Goal: Obtain resource: Obtain resource

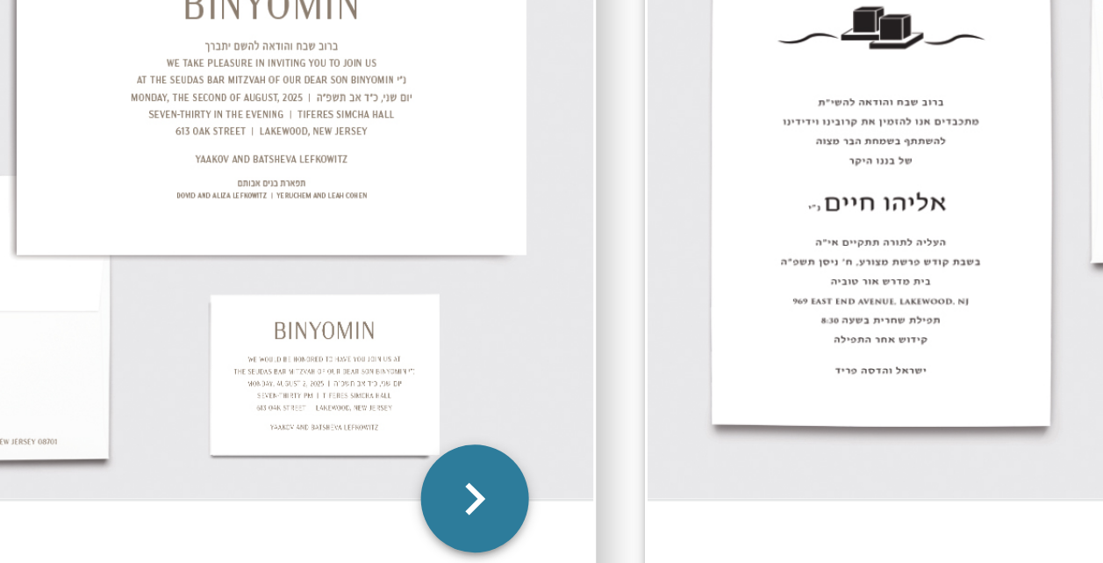
scroll to position [2113, 0]
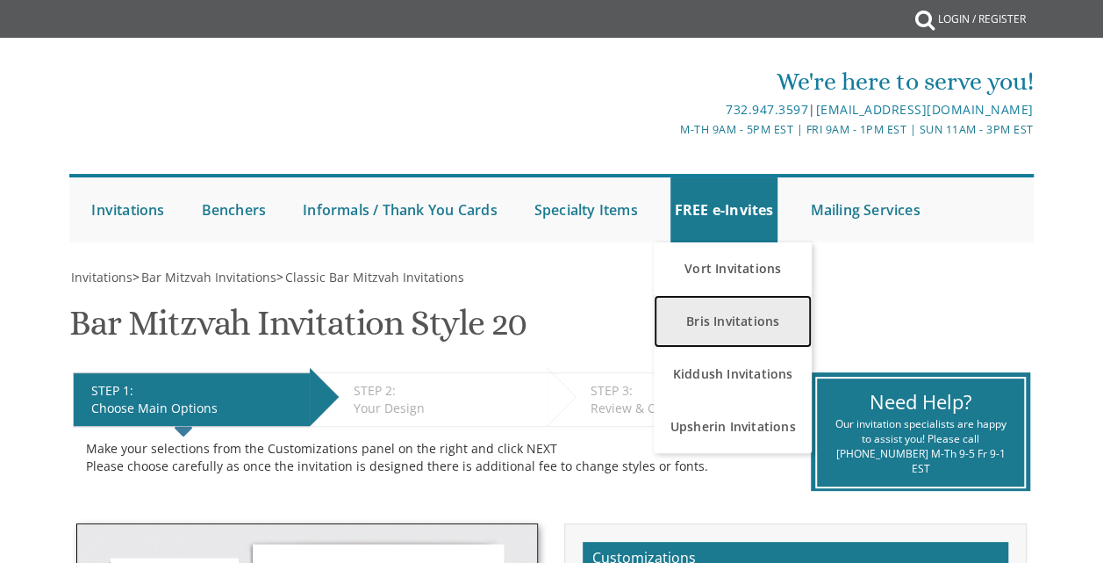
click at [752, 326] on link "Bris Invitations" at bounding box center [733, 321] width 158 height 53
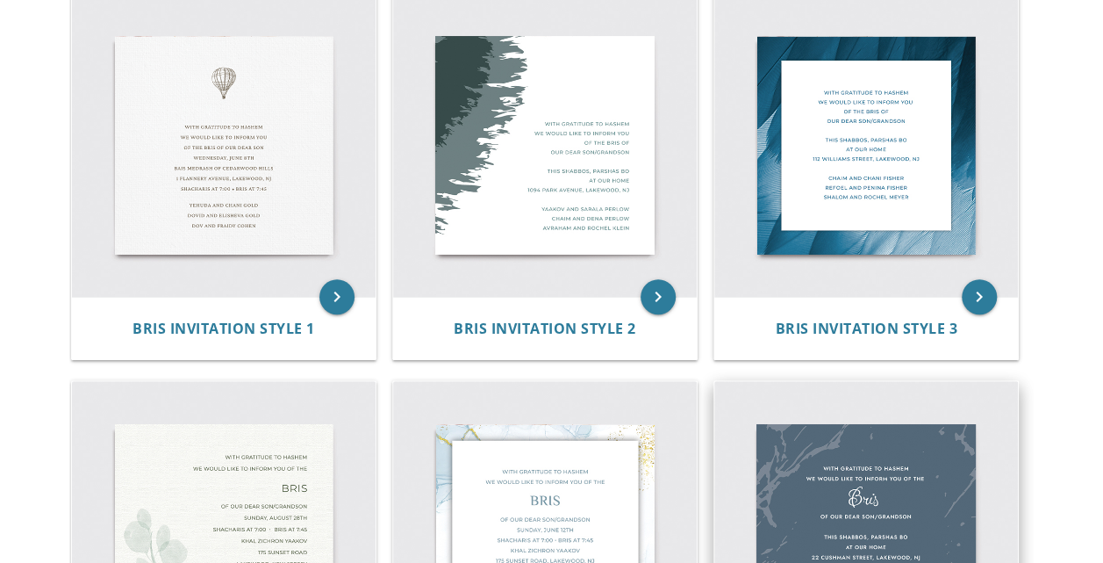
scroll to position [382, 0]
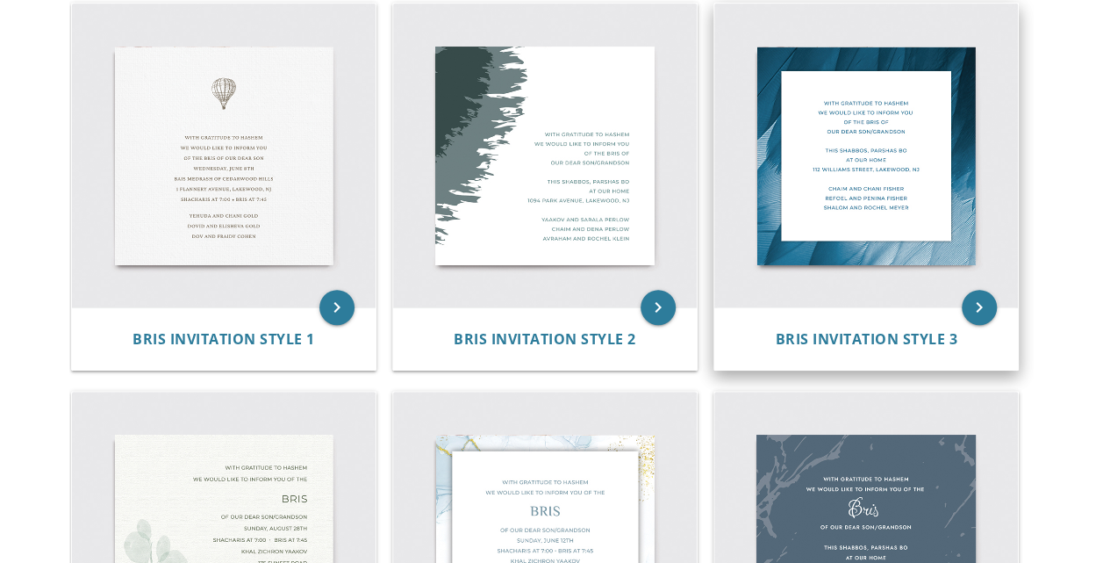
click at [772, 143] on img at bounding box center [866, 156] width 304 height 304
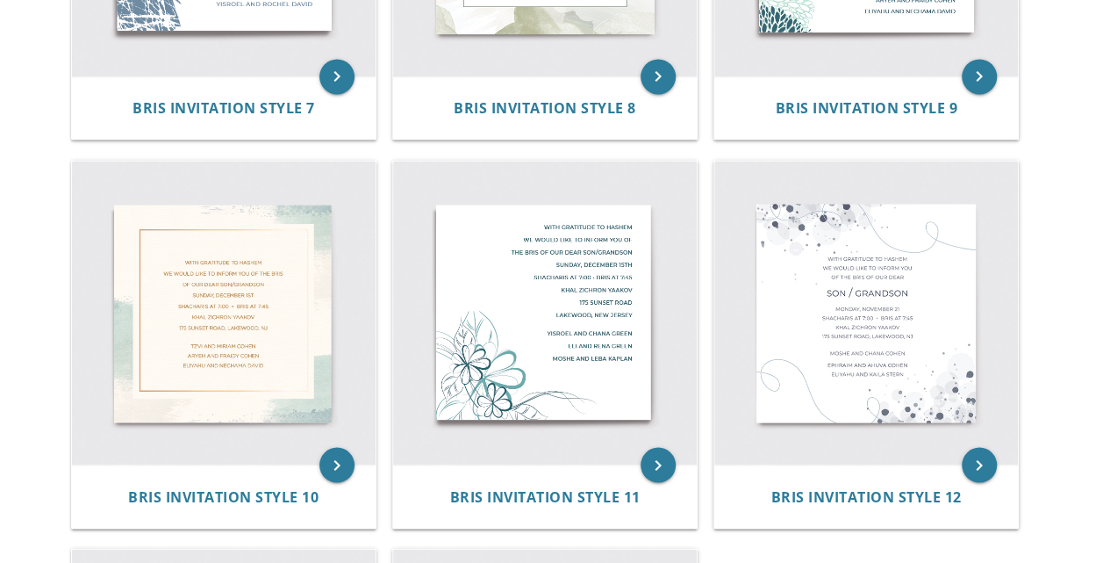
scroll to position [1403, 0]
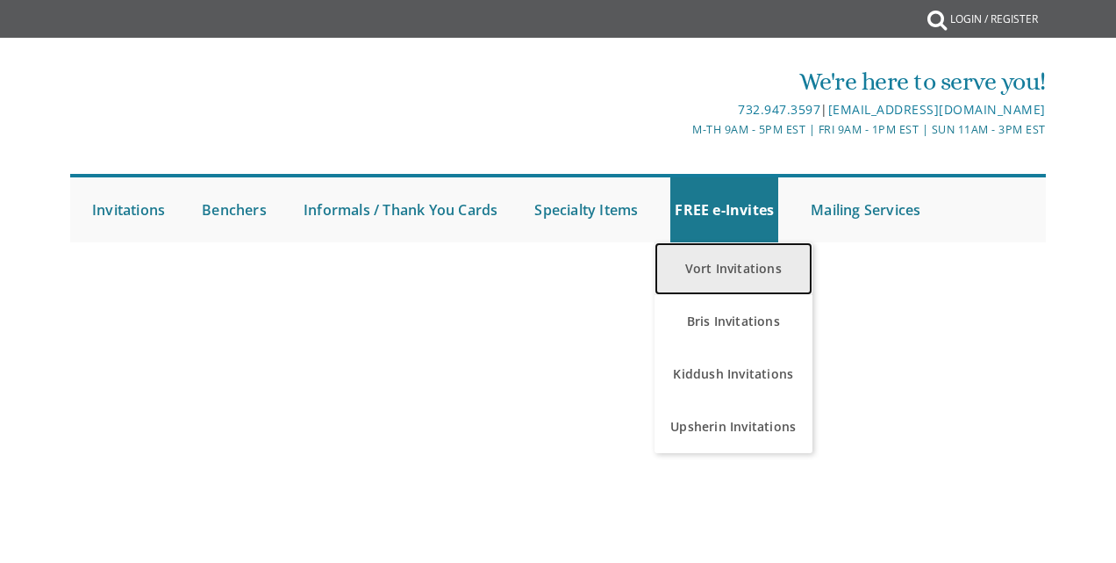
click at [700, 277] on link "Vort Invitations" at bounding box center [734, 268] width 158 height 53
click at [706, 281] on link "Vort Invitations" at bounding box center [734, 268] width 158 height 53
click at [707, 281] on link "Vort Invitations" at bounding box center [734, 268] width 158 height 53
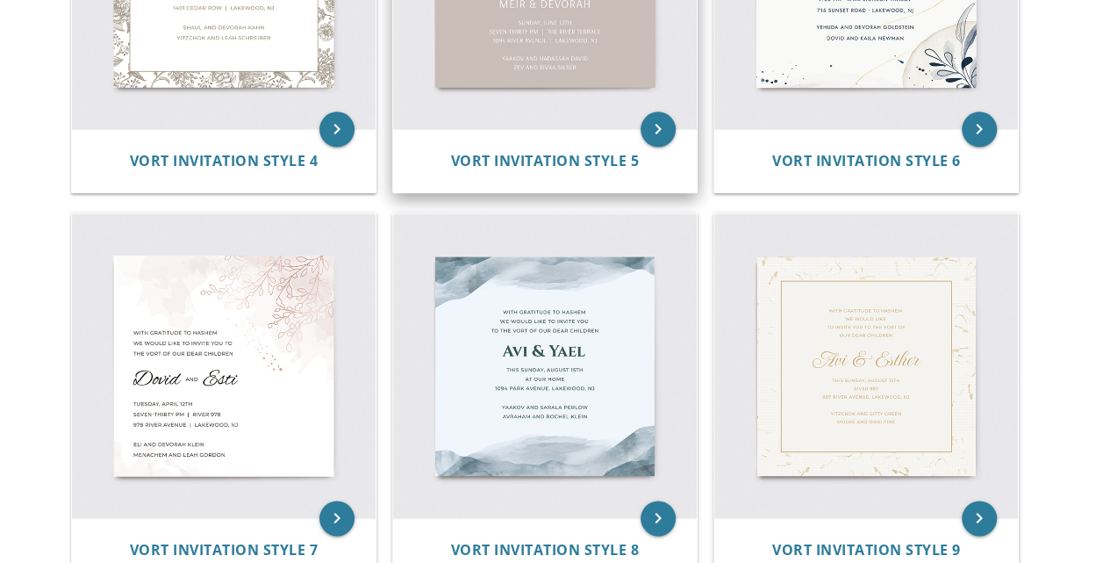
scroll to position [966, 0]
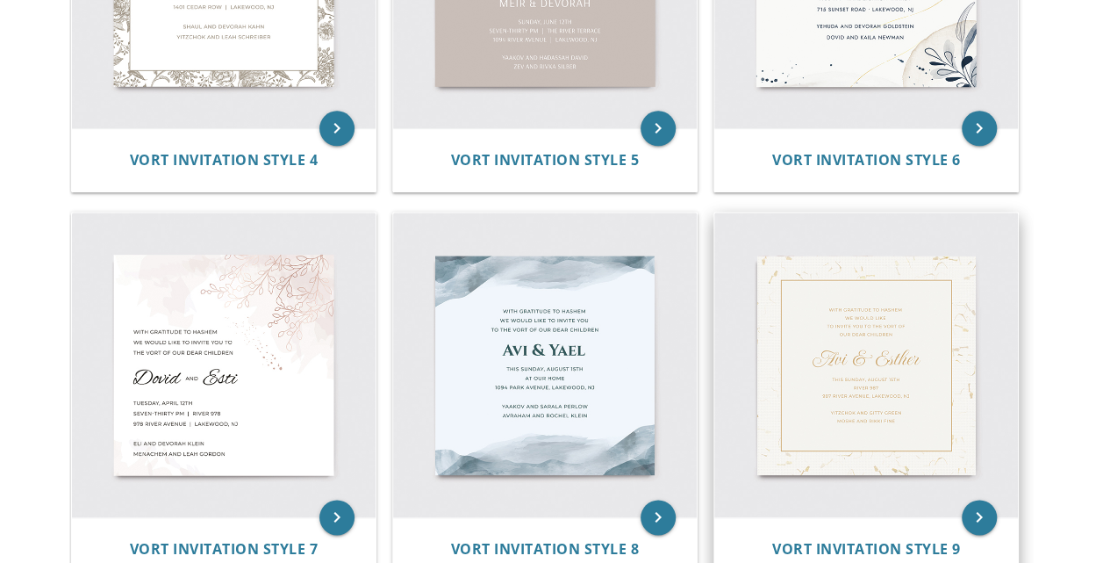
click at [912, 397] on img at bounding box center [866, 364] width 304 height 304
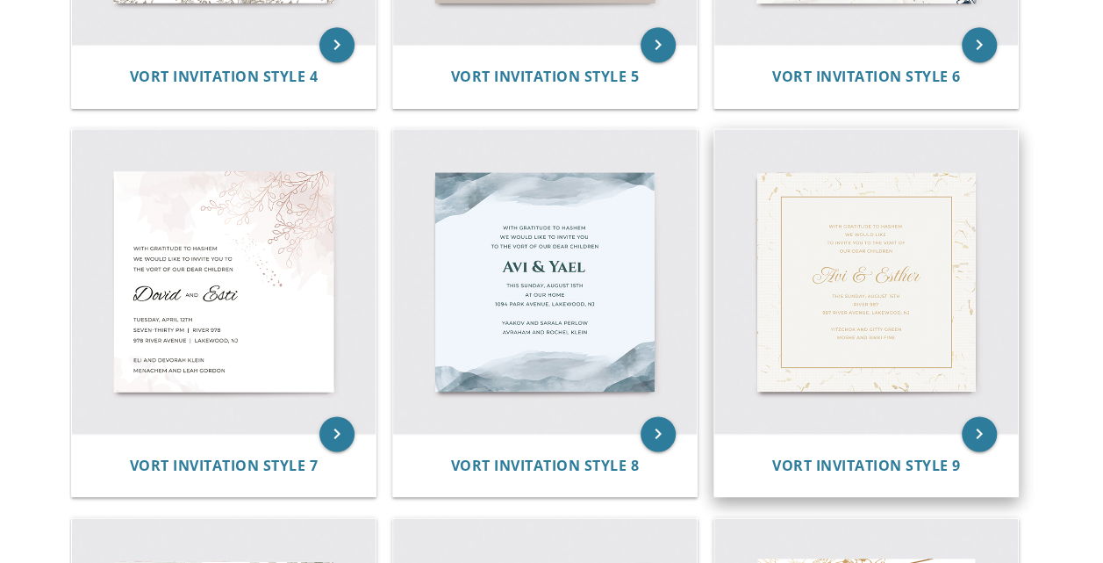
scroll to position [1067, 0]
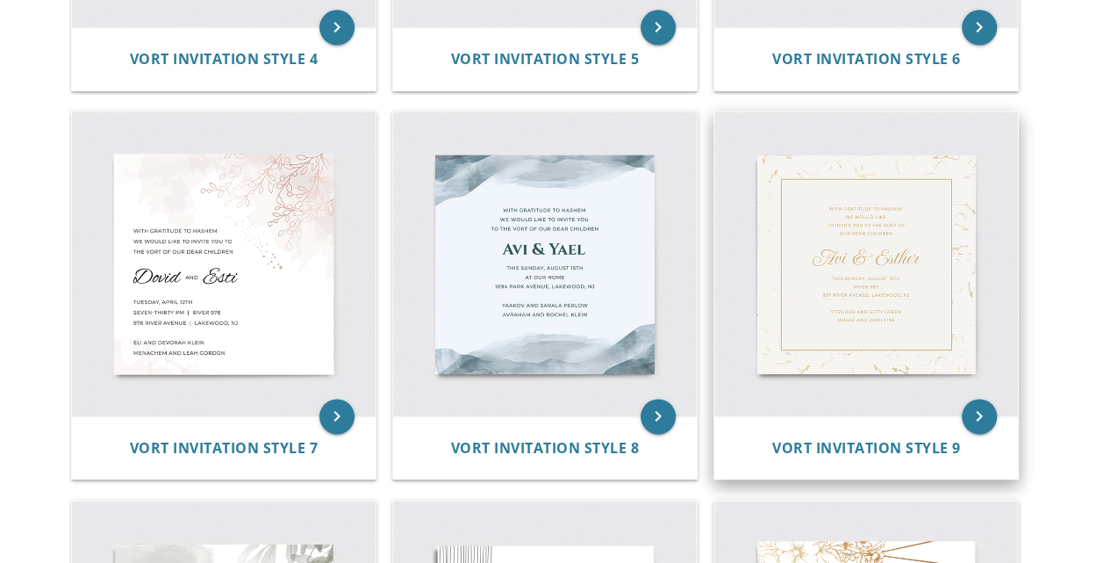
drag, startPoint x: 882, startPoint y: 348, endPoint x: 830, endPoint y: 364, distance: 54.1
click at [830, 364] on img at bounding box center [866, 263] width 304 height 304
click at [825, 444] on span "Vort Invitation Style 9" at bounding box center [866, 447] width 189 height 19
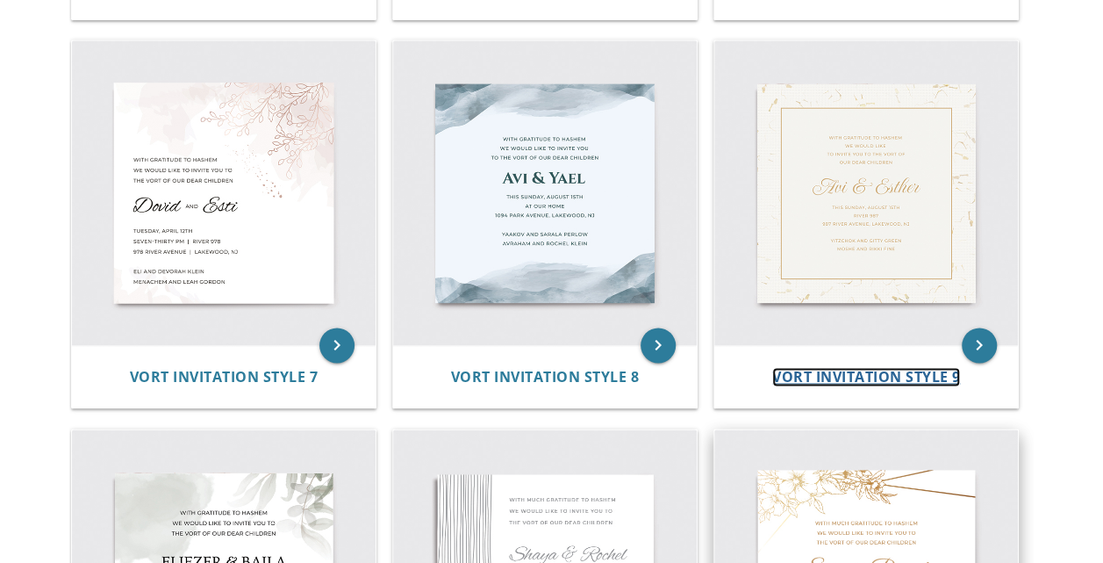
scroll to position [1137, 0]
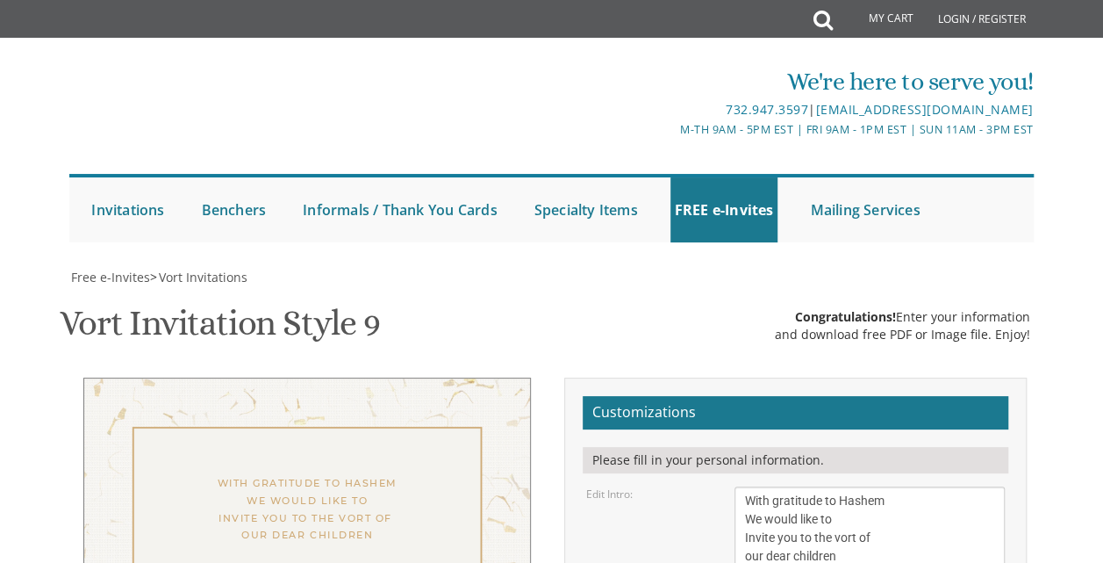
click at [970, 325] on div "Congratulations! Enter your information" at bounding box center [902, 317] width 255 height 18
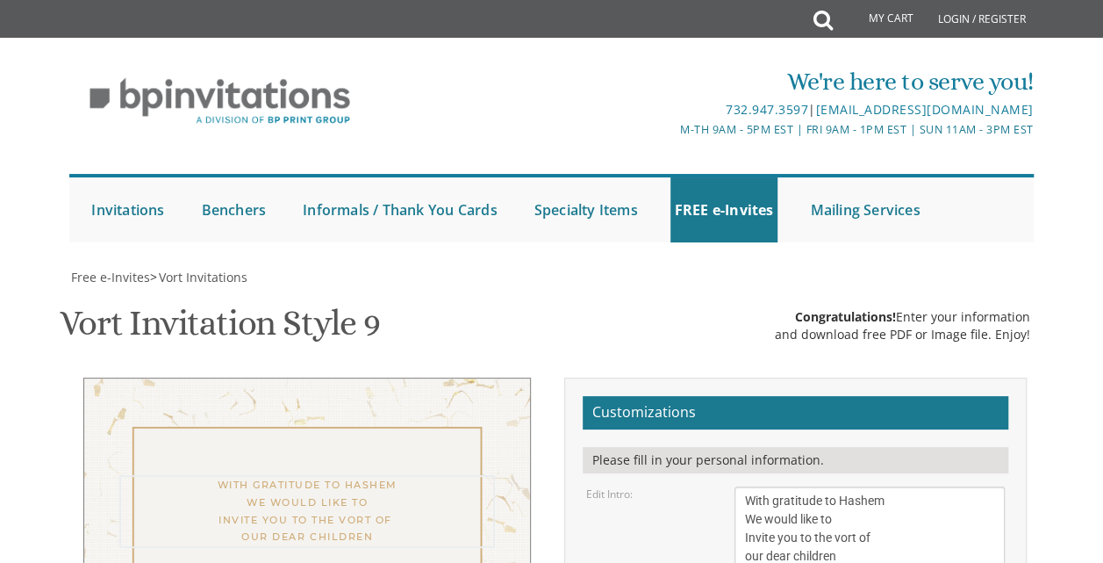
click at [851, 486] on textarea "With gratitude to Hashem We would like to Invite you to the vort of our dear ch…" at bounding box center [870, 528] width 270 height 84
click at [853, 486] on textarea "With gratitude to Hashem We would like to Invite you to the vort of our dear ch…" at bounding box center [870, 528] width 270 height 84
click at [835, 486] on textarea "With gratitude to Hashem We would like to Invite you to the vort of our dear ch…" at bounding box center [870, 528] width 270 height 84
type textarea "With gratitude to Hashem We would like to Invite you to the bar mitzvah of our …"
drag, startPoint x: 866, startPoint y: 350, endPoint x: 730, endPoint y: 369, distance: 137.3
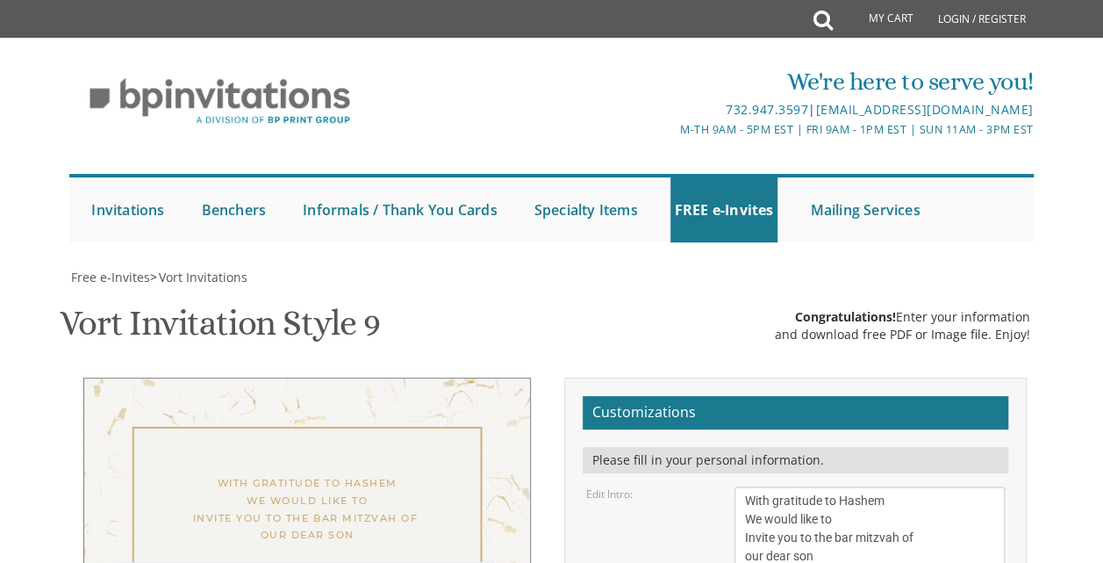
type textarea "נפתלי"
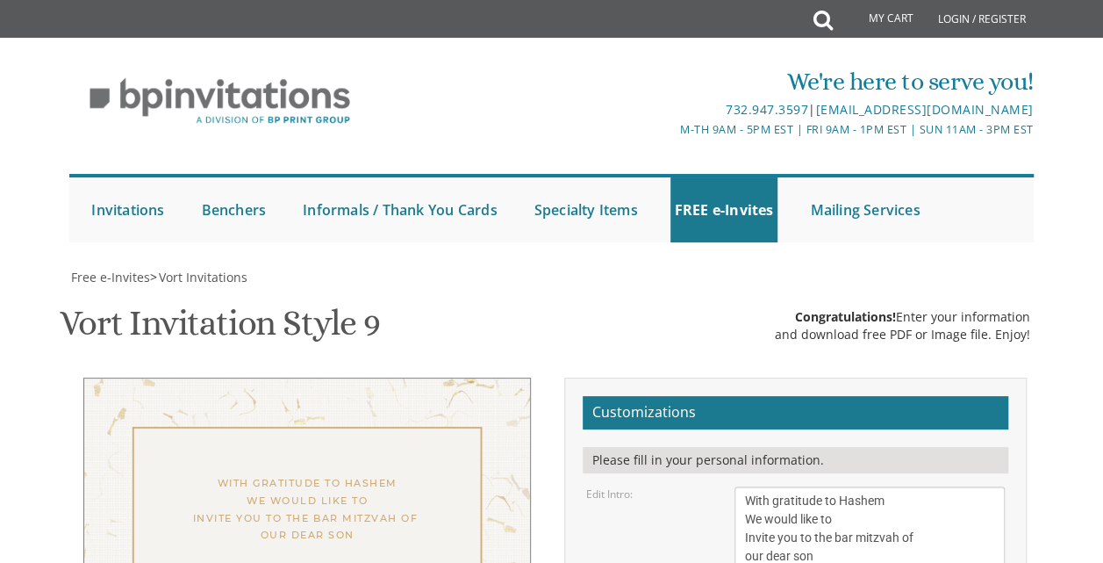
drag, startPoint x: 802, startPoint y: 413, endPoint x: 743, endPoint y: 414, distance: 58.8
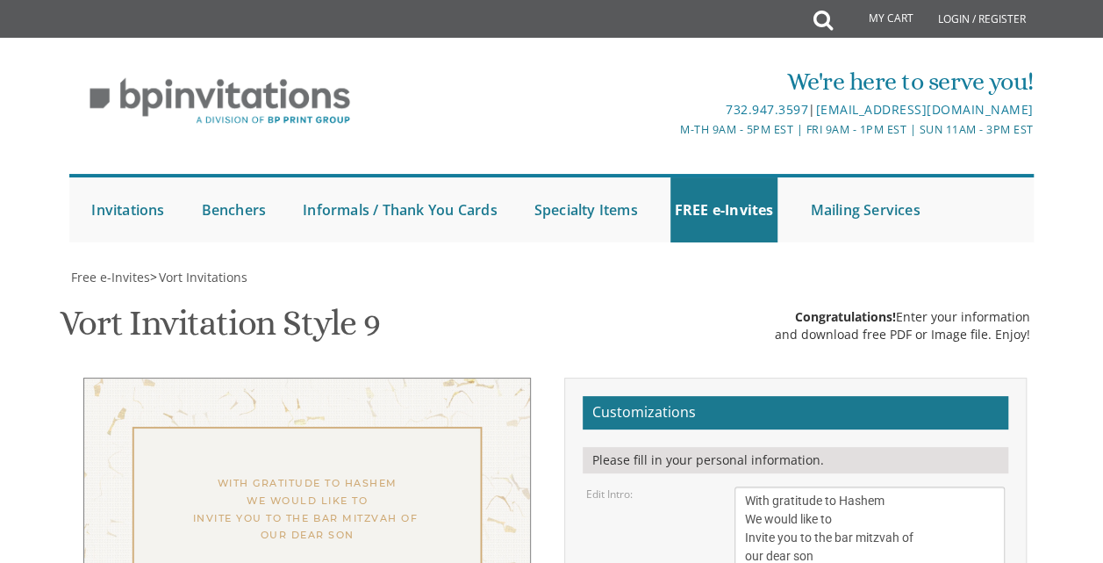
drag, startPoint x: 743, startPoint y: 431, endPoint x: 943, endPoint y: 434, distance: 199.3
type textarea "[DATE] 6pm [STREET_ADDRESS]"
drag, startPoint x: 866, startPoint y: 490, endPoint x: 741, endPoint y: 474, distance: 126.5
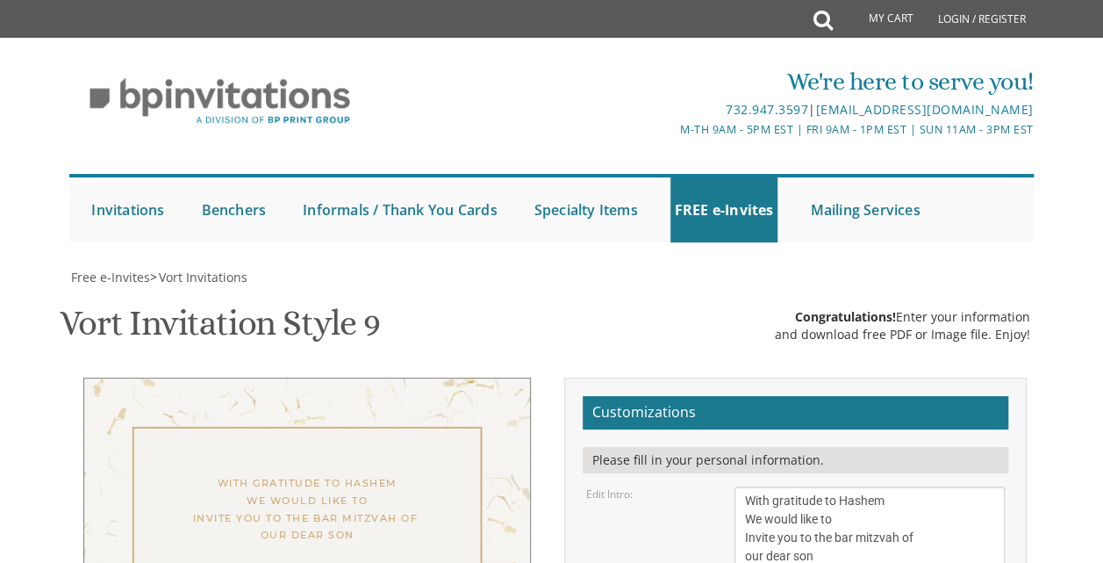
scroll to position [623, 0]
type textarea "[PERSON_NAME] & [PERSON_NAME]"
type input "[EMAIL_ADDRESS][DOMAIN_NAME]"
